Goal: Find specific page/section: Find specific page/section

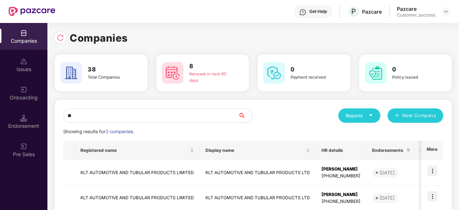
type input "*"
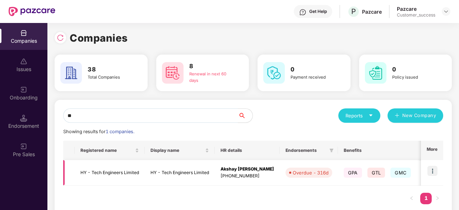
type input "**"
click at [224, 175] on div "[PHONE_NUMBER]" at bounding box center [246, 176] width 53 height 7
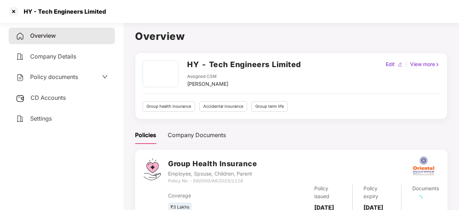
click at [72, 76] on span "Policy documents" at bounding box center [54, 76] width 48 height 7
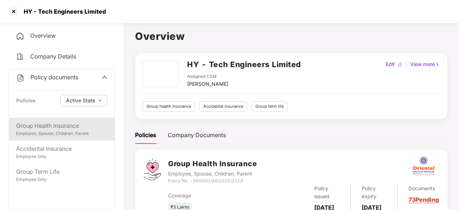
click at [62, 134] on div "Employee, Spouse, Children, Parent" at bounding box center [61, 133] width 91 height 7
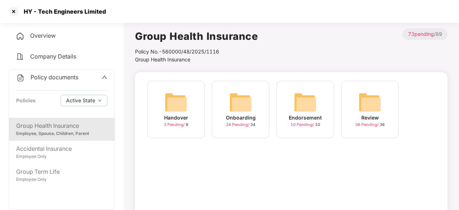
click at [248, 109] on img at bounding box center [240, 102] width 23 height 23
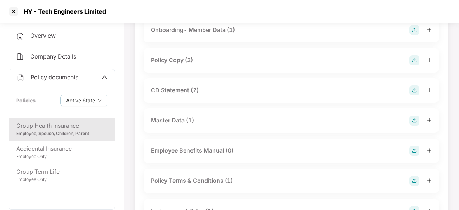
scroll to position [76, 0]
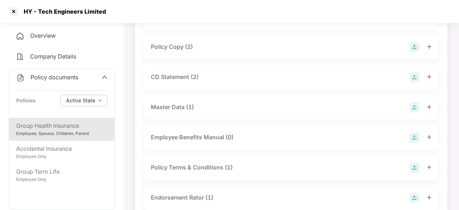
click at [177, 108] on div "Master Data (1)" at bounding box center [172, 107] width 43 height 9
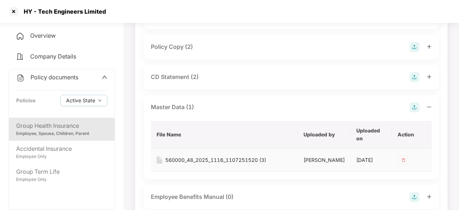
click at [215, 159] on div "560000_48_2025_1116_1107251520 (3)" at bounding box center [215, 160] width 101 height 8
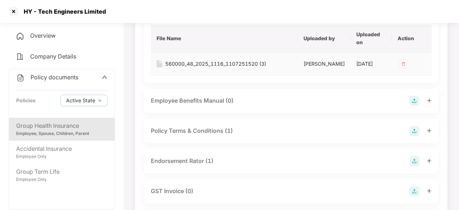
scroll to position [173, 0]
click at [188, 165] on div "Endorsement Rator (1)" at bounding box center [182, 160] width 62 height 9
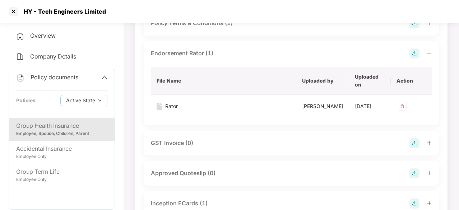
scroll to position [285, 0]
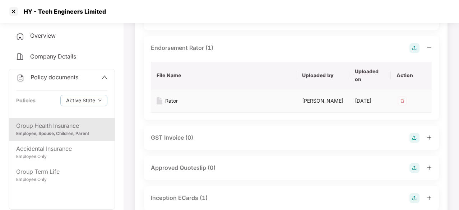
click at [169, 105] on div "Rator" at bounding box center [171, 101] width 13 height 8
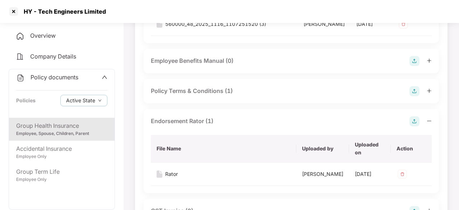
scroll to position [211, 0]
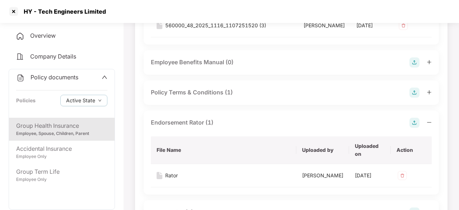
click at [190, 117] on div "Endorsement Rator (1) File Name Uploaded by Uploaded on Action Rator [PERSON_NA…" at bounding box center [291, 153] width 295 height 84
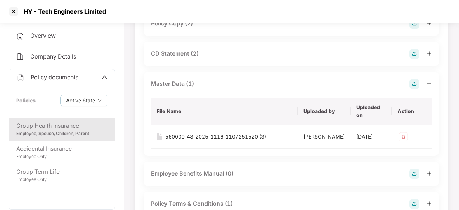
scroll to position [48, 0]
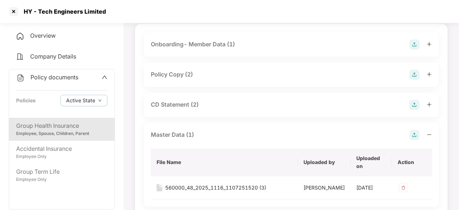
click at [174, 136] on div "Master Data (1)" at bounding box center [172, 134] width 43 height 9
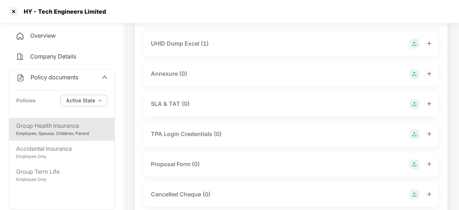
scroll to position [411, 0]
click at [192, 48] on div "UHID Dump Excel (1)" at bounding box center [180, 43] width 58 height 9
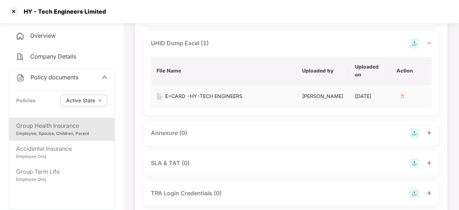
click at [220, 100] on div "E=CARD -HY-TECH ENGINEERS" at bounding box center [203, 96] width 77 height 8
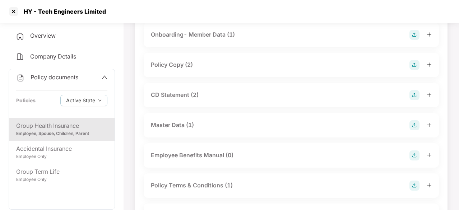
scroll to position [5, 0]
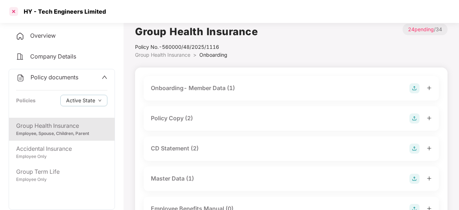
click at [14, 10] on div at bounding box center [13, 11] width 11 height 11
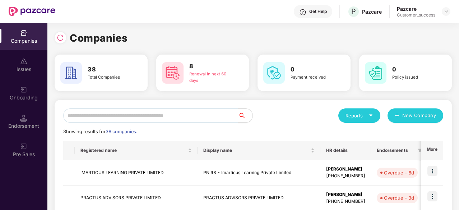
scroll to position [0, 0]
click at [148, 117] on input "text" at bounding box center [150, 115] width 175 height 14
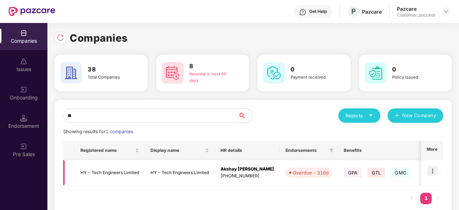
scroll to position [0, 188]
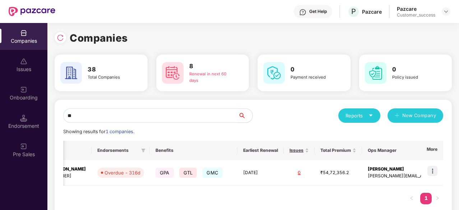
type input "**"
click at [179, 169] on span "GTL" at bounding box center [188, 173] width 18 height 10
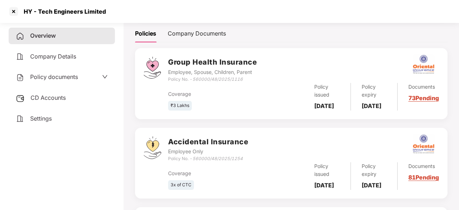
scroll to position [102, 0]
click at [64, 74] on span "Policy documents" at bounding box center [54, 76] width 48 height 7
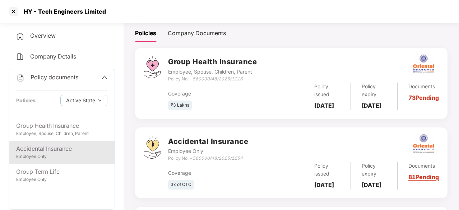
click at [60, 148] on div "Accidental Insurance" at bounding box center [61, 148] width 91 height 9
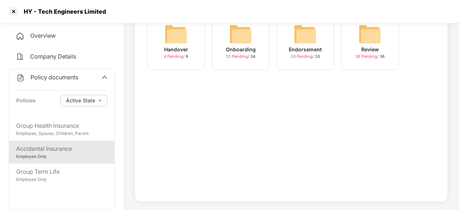
scroll to position [0, 0]
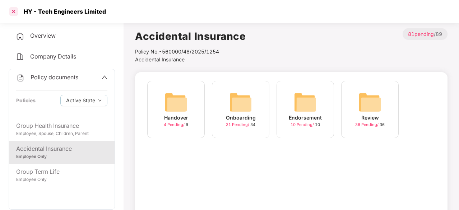
click at [14, 12] on div at bounding box center [13, 11] width 11 height 11
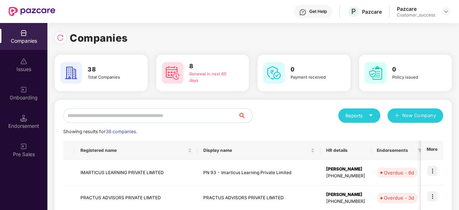
click at [109, 112] on input "text" at bounding box center [150, 115] width 175 height 14
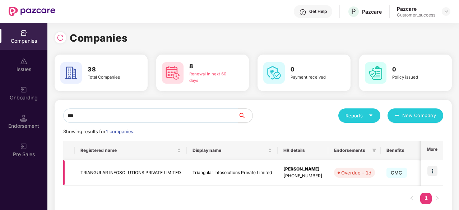
type input "***"
click at [431, 172] on img at bounding box center [432, 171] width 10 height 10
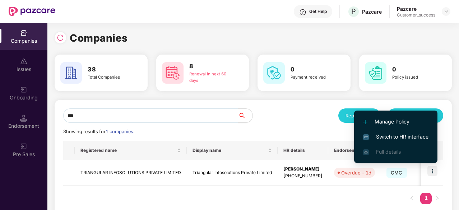
click at [401, 136] on span "Switch to HR interface" at bounding box center [395, 137] width 65 height 8
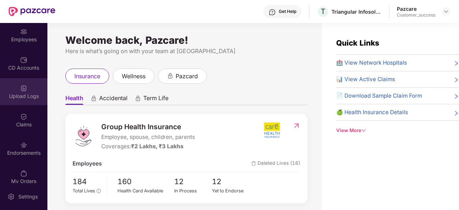
scroll to position [9, 0]
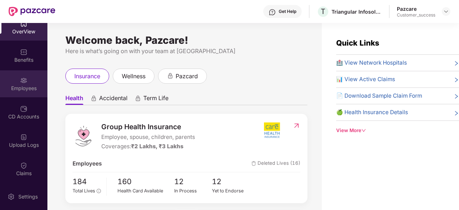
click at [25, 82] on img at bounding box center [23, 80] width 7 height 7
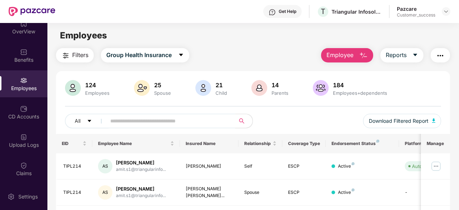
click at [139, 122] on input "text" at bounding box center [167, 121] width 115 height 11
paste input "*********"
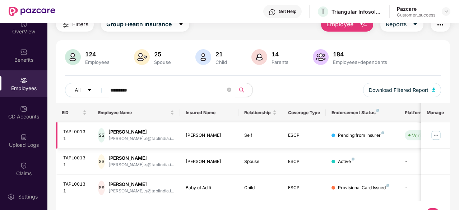
scroll to position [31, 0]
type input "*********"
click at [436, 139] on img at bounding box center [435, 134] width 11 height 11
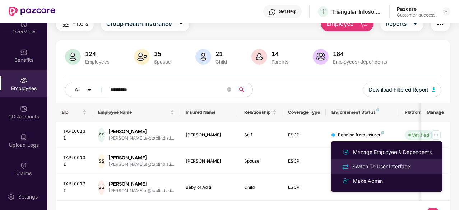
click at [376, 163] on div "Switch To User Interface" at bounding box center [381, 167] width 61 height 8
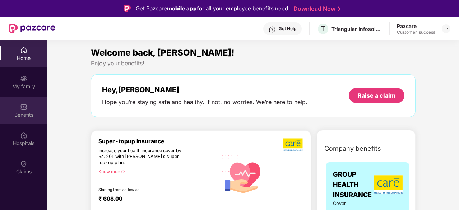
click at [22, 109] on img at bounding box center [23, 106] width 7 height 7
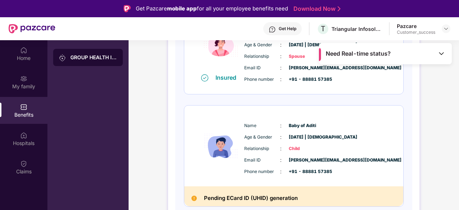
scroll to position [0, 0]
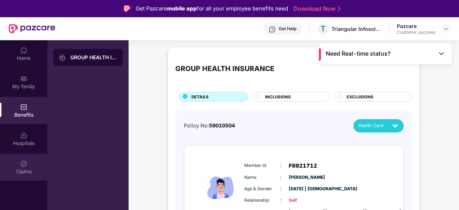
click at [28, 163] on div "Claims" at bounding box center [23, 167] width 47 height 27
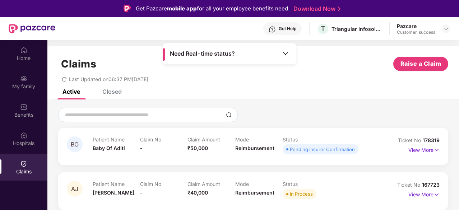
scroll to position [40, 0]
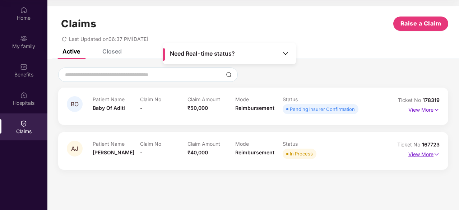
click at [437, 154] on img at bounding box center [436, 154] width 6 height 8
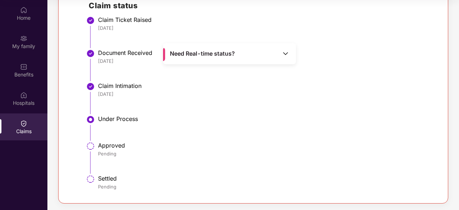
scroll to position [0, 0]
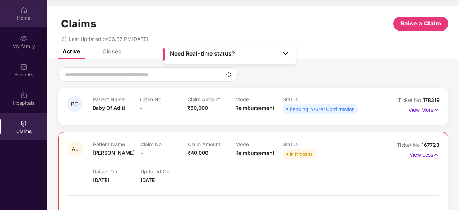
click at [28, 13] on div "Home" at bounding box center [23, 13] width 47 height 27
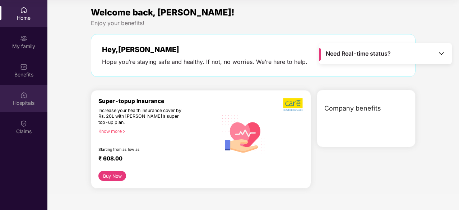
click at [27, 103] on div "Hospitals" at bounding box center [23, 102] width 47 height 7
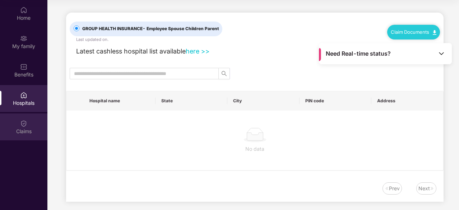
click at [23, 129] on div "Claims" at bounding box center [23, 131] width 47 height 7
